Goal: Information Seeking & Learning: Learn about a topic

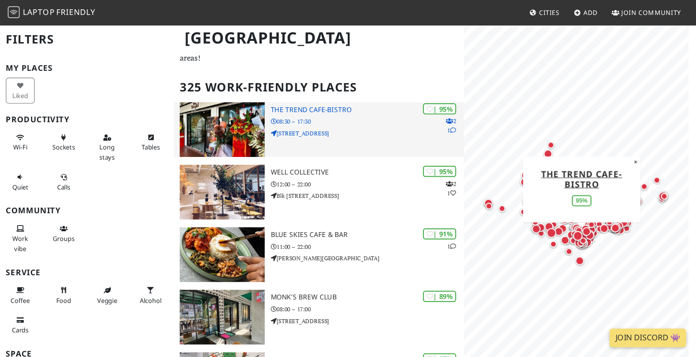
scroll to position [44, 0]
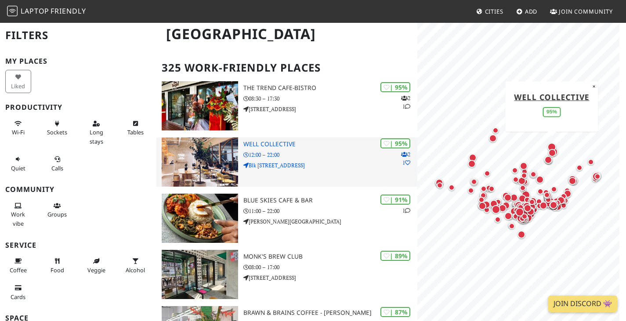
click at [336, 156] on p "12:00 – 22:00" at bounding box center [330, 155] width 174 height 8
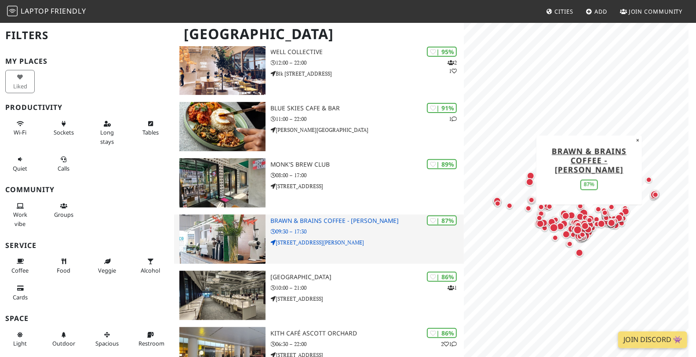
scroll to position [190, 0]
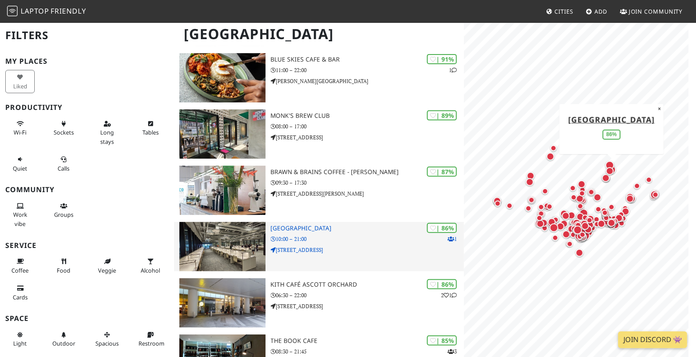
click at [376, 232] on div "| 86% 1 Punggol Regional Library 10:00 – 21:00 1 Punggol Drive One, #01-12" at bounding box center [367, 246] width 193 height 49
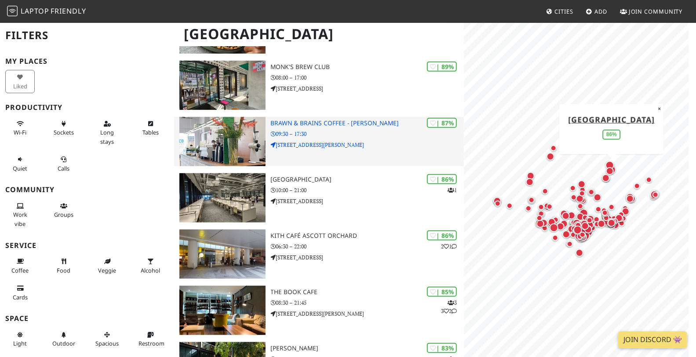
scroll to position [288, 0]
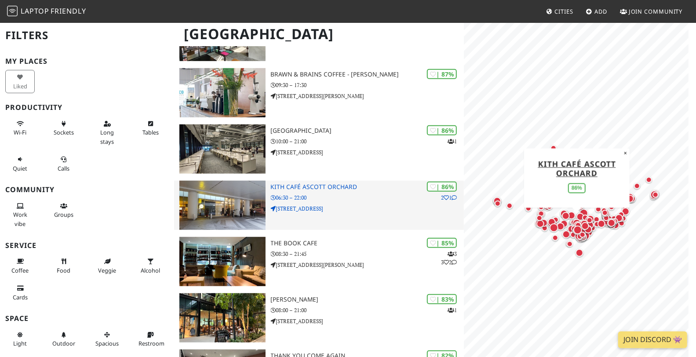
click at [346, 183] on h3 "Kith Café Ascott Orchard" at bounding box center [367, 186] width 193 height 7
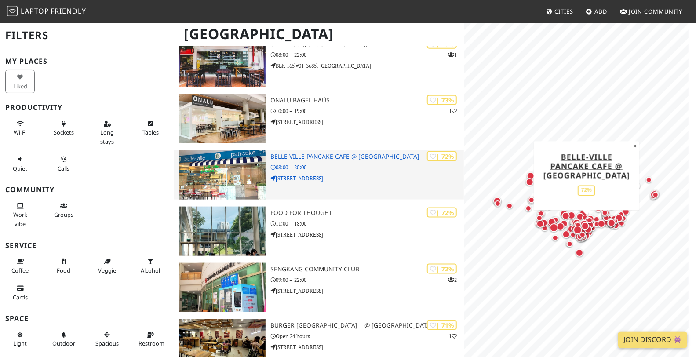
scroll to position [2729, 0]
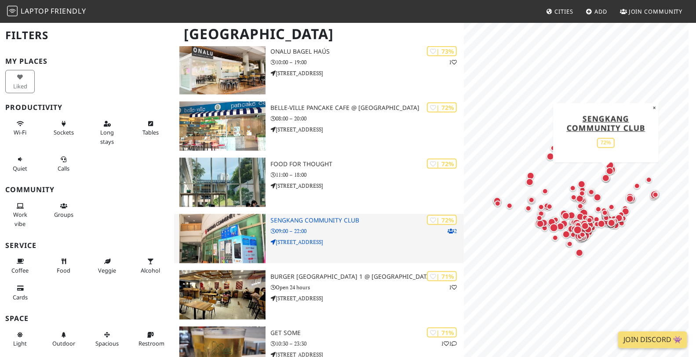
click at [339, 227] on p "09:00 – 22:00" at bounding box center [367, 231] width 193 height 8
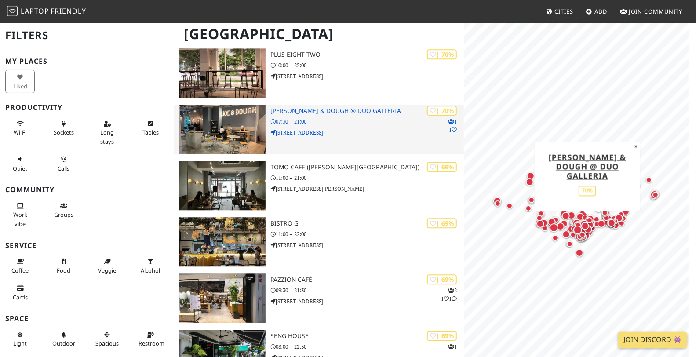
scroll to position [3413, 0]
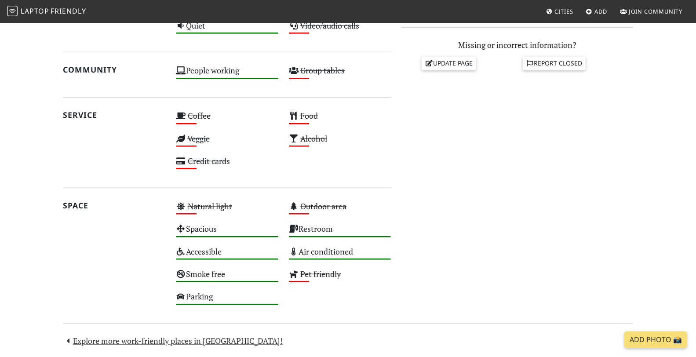
scroll to position [374, 0]
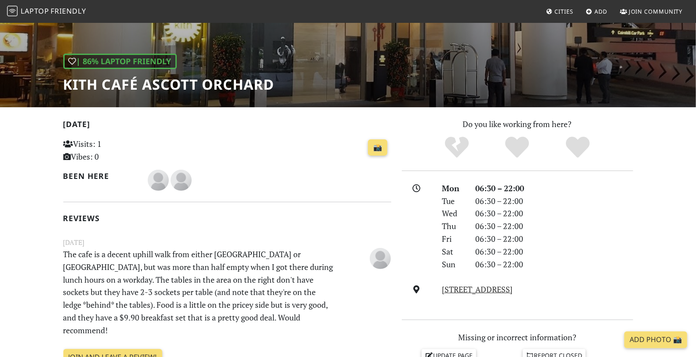
scroll to position [146, 0]
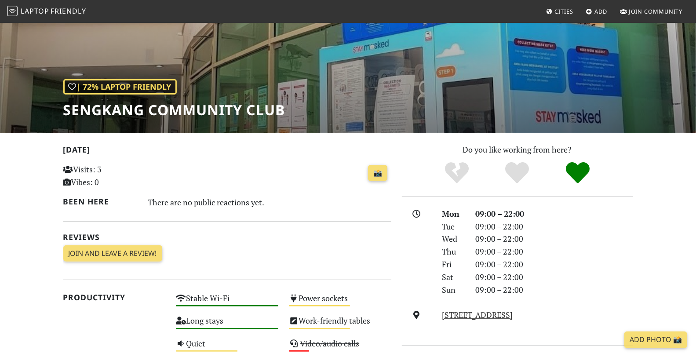
scroll to position [49, 0]
